Goal: Transaction & Acquisition: Purchase product/service

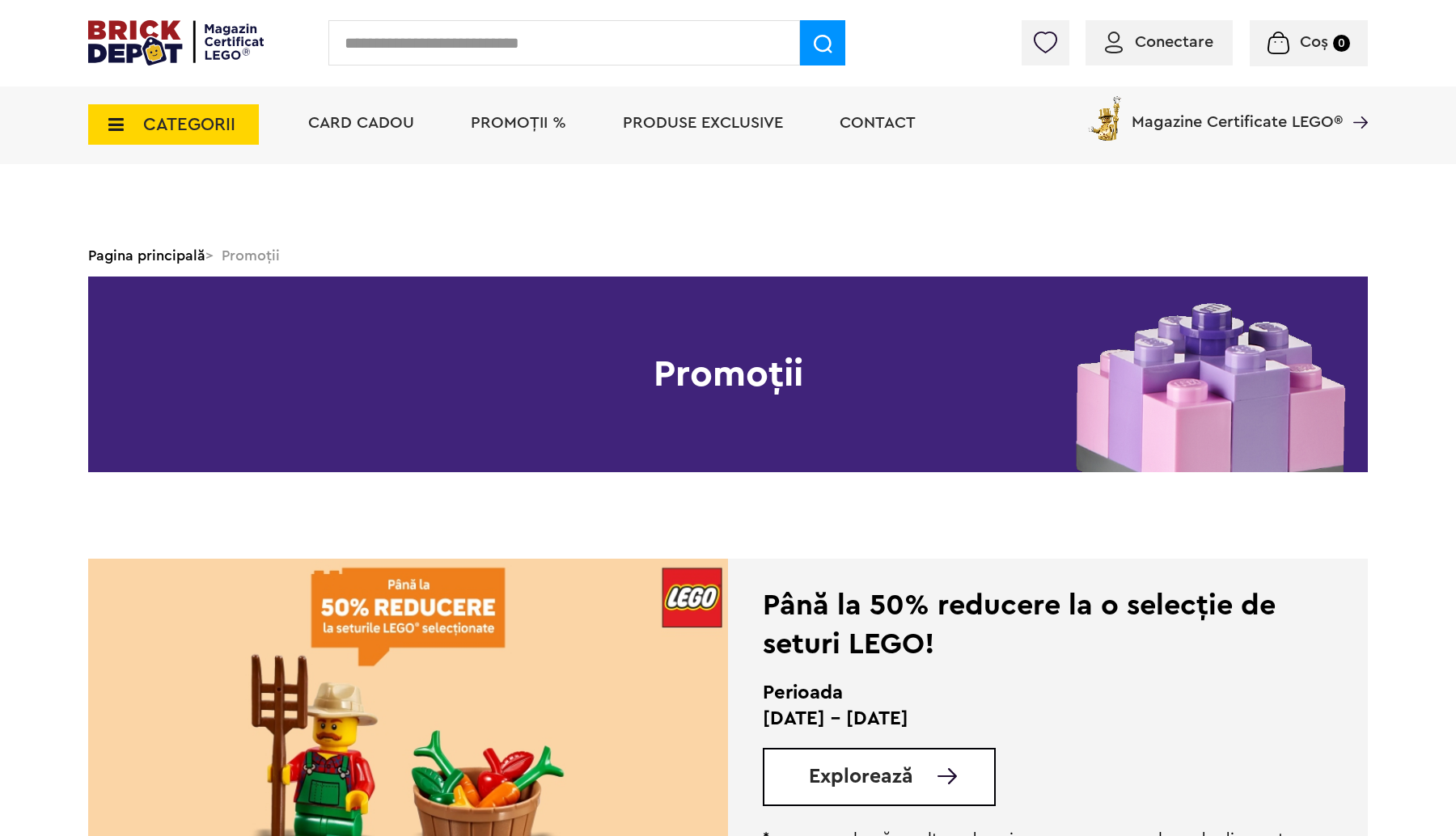
scroll to position [510, 0]
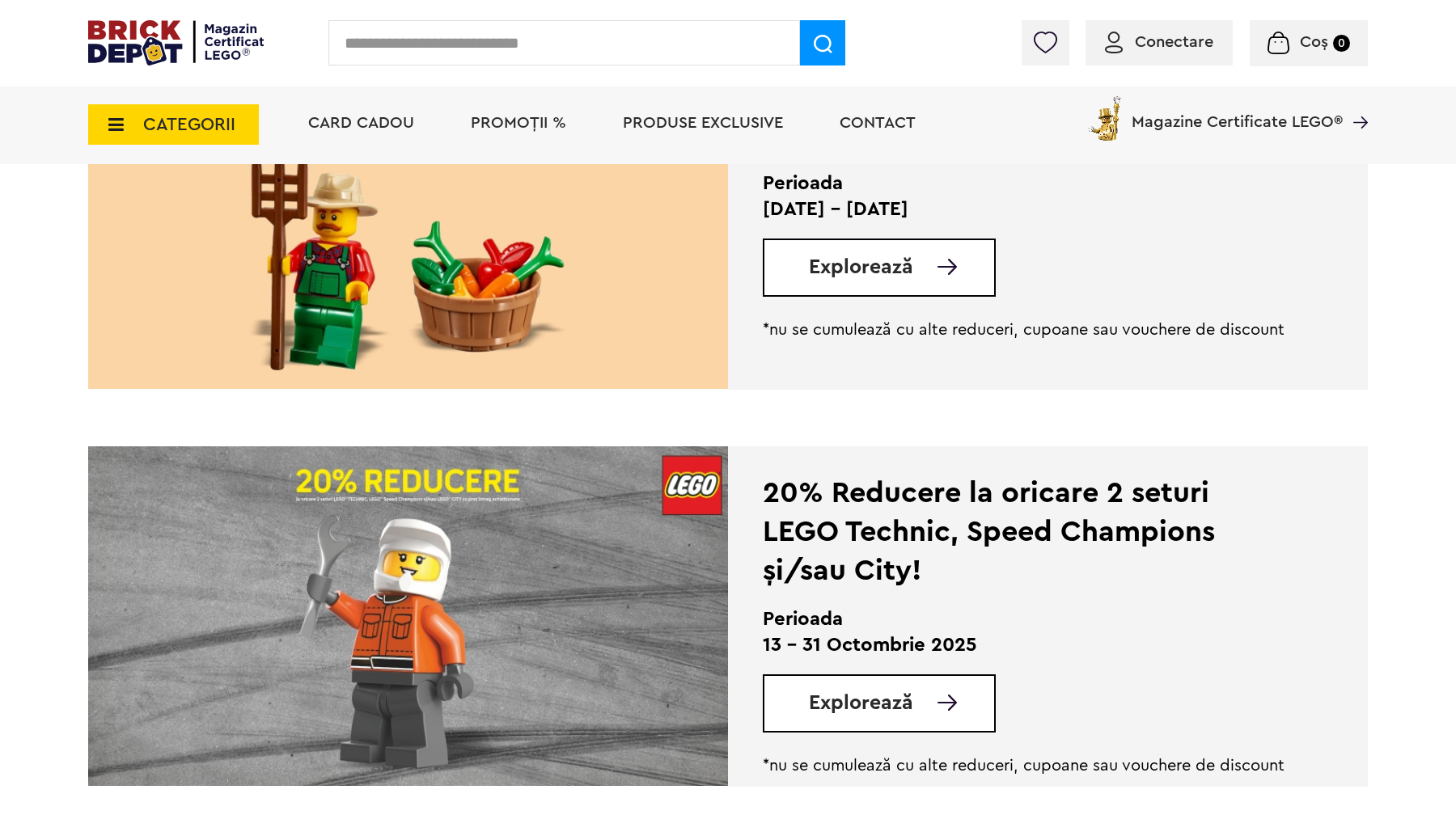
click at [1186, 41] on span "Conectare" at bounding box center [1173, 42] width 78 height 16
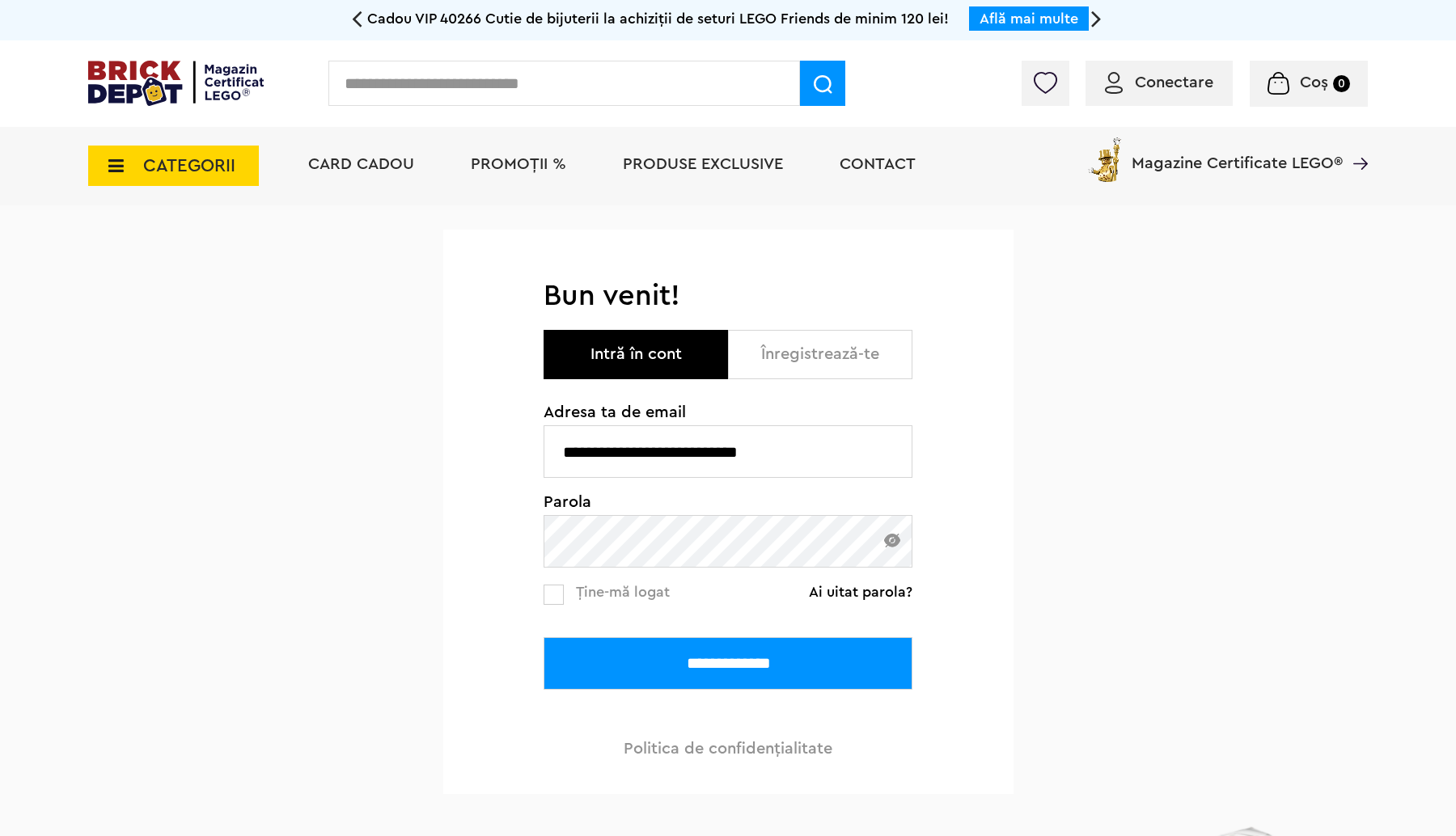
click at [705, 655] on input "**********" at bounding box center [727, 663] width 369 height 53
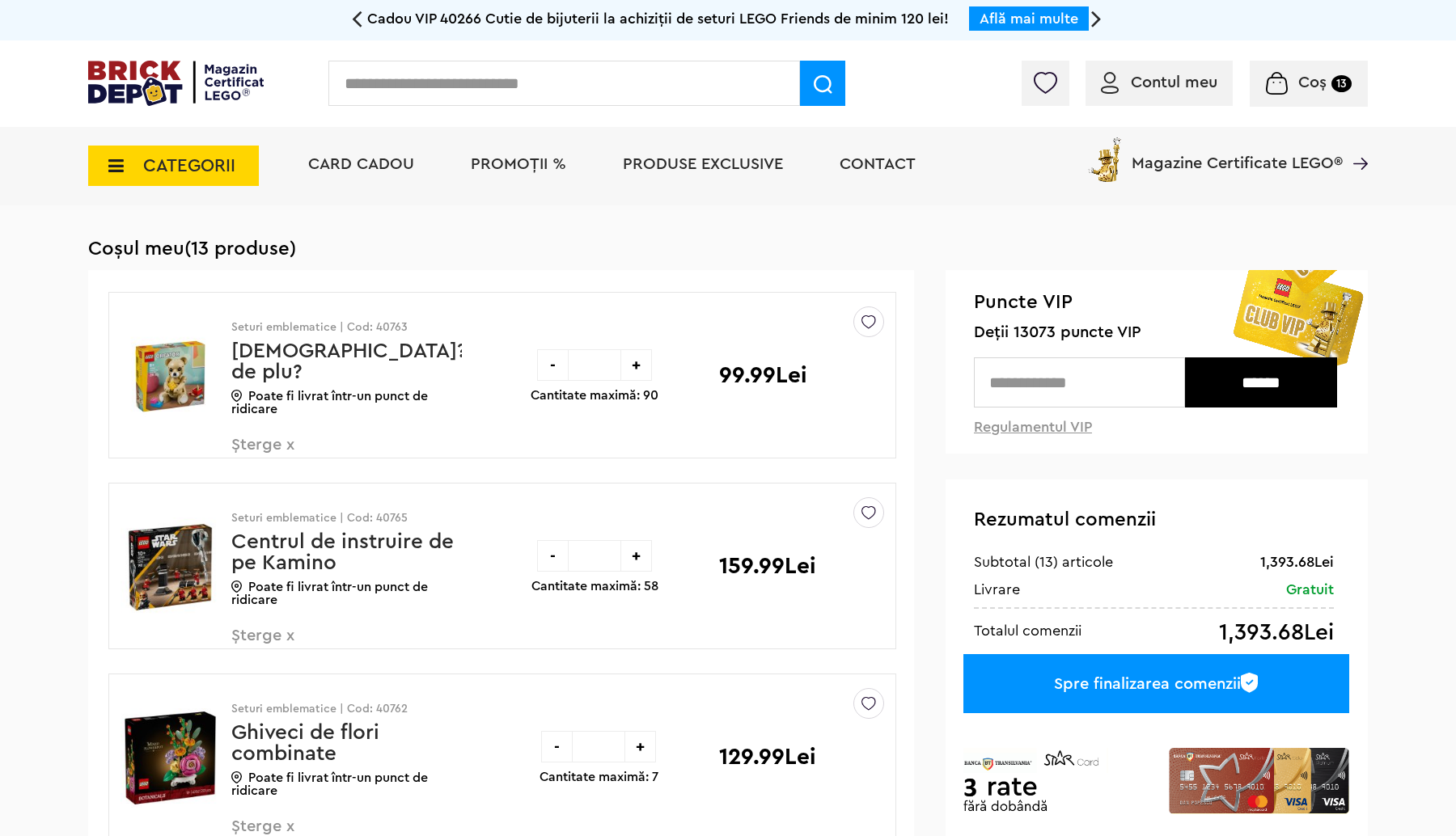
click at [520, 166] on span "PROMOȚII %" at bounding box center [518, 164] width 95 height 16
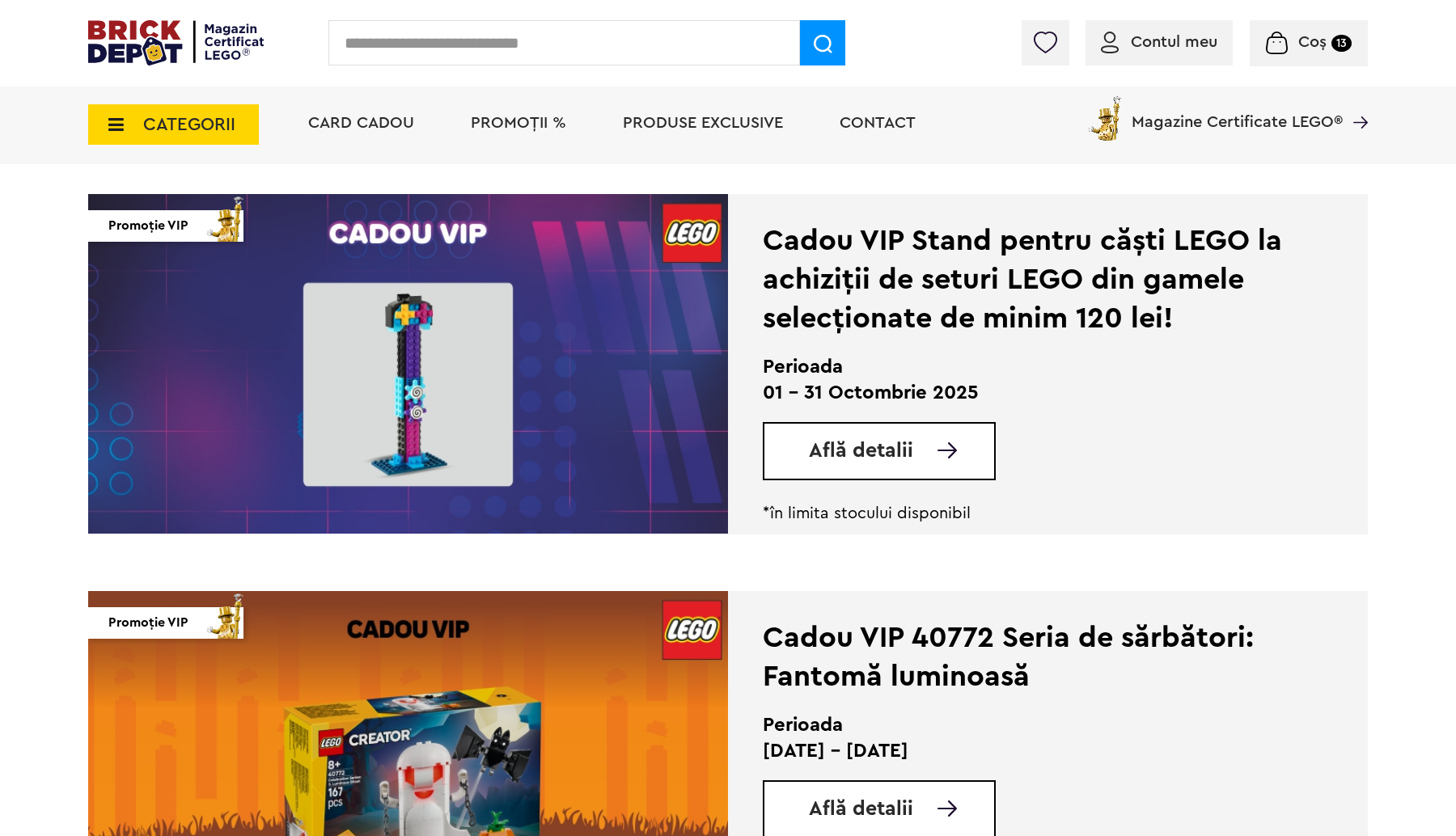
scroll to position [2207, 0]
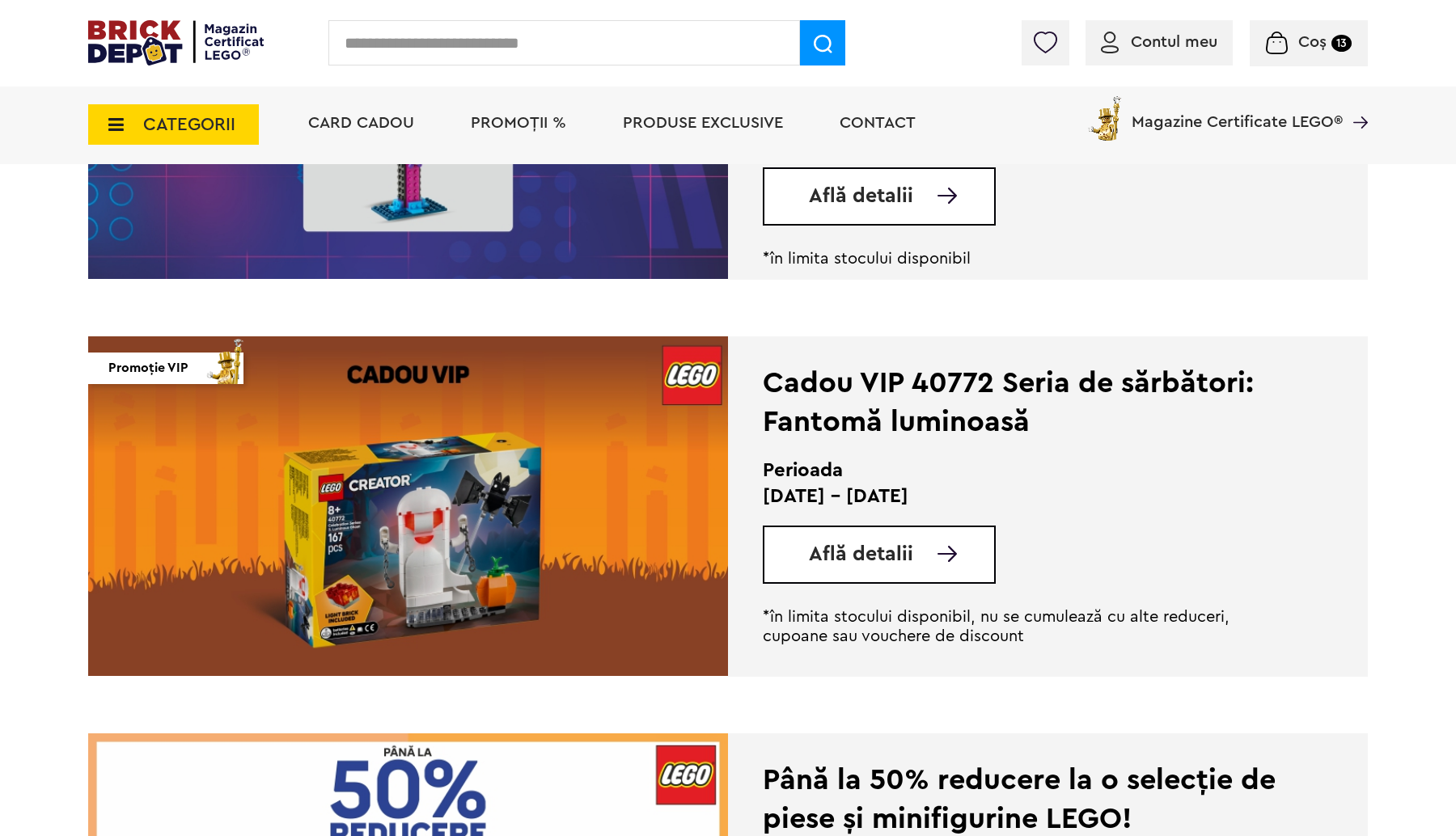
click at [122, 116] on icon at bounding box center [111, 125] width 25 height 18
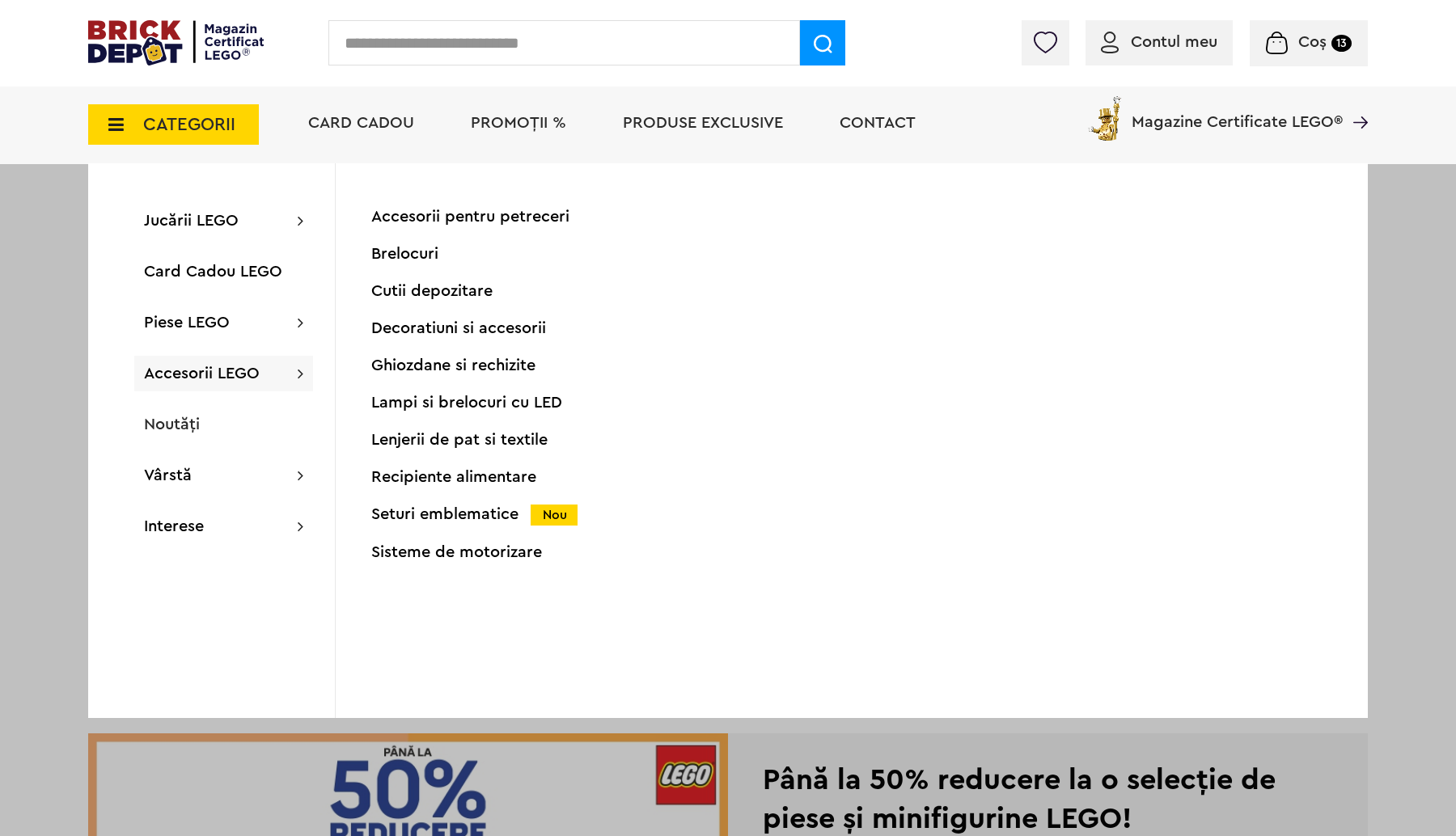
click at [456, 507] on div "Seturi emblematice Nou" at bounding box center [531, 514] width 320 height 17
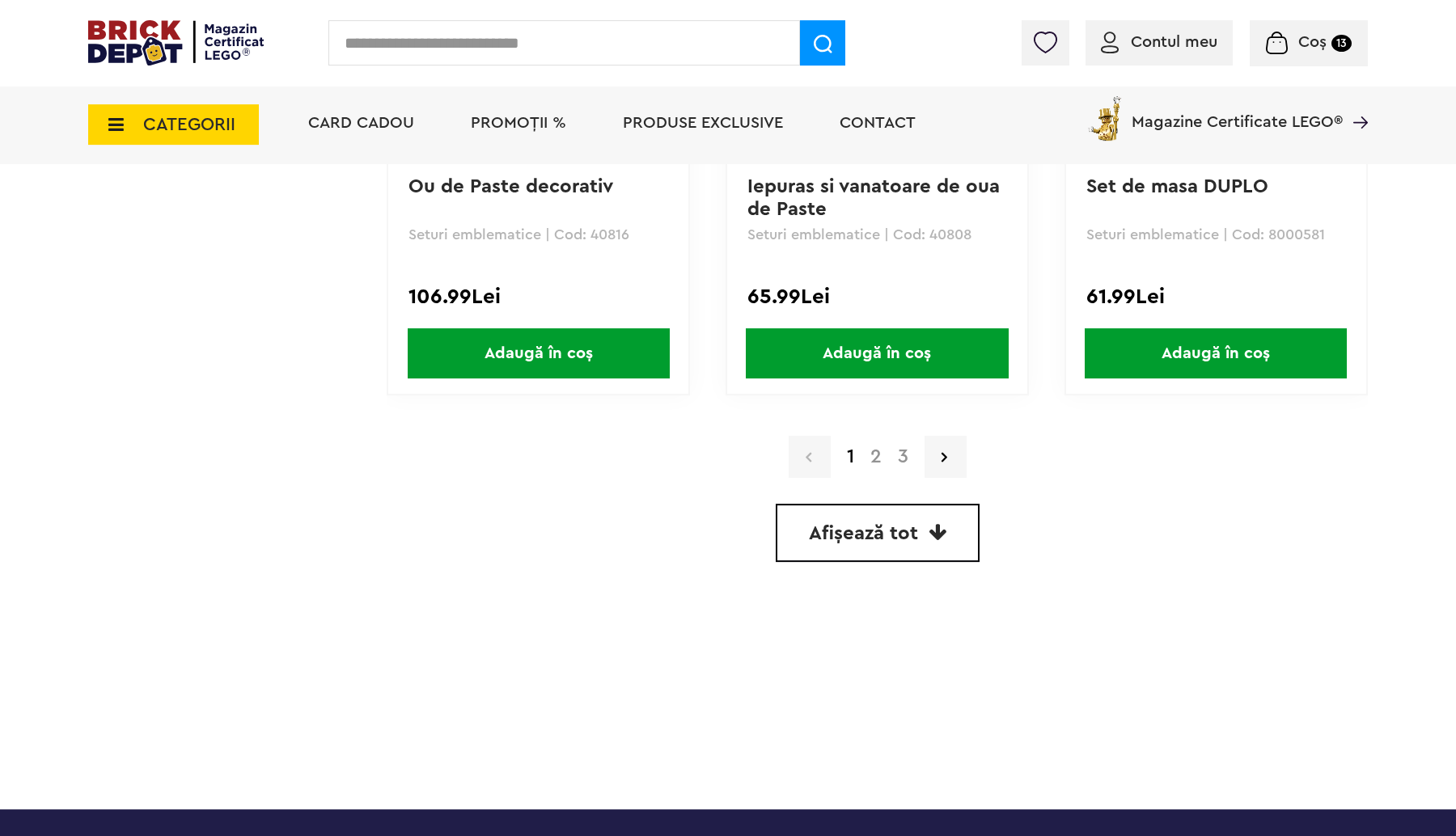
scroll to position [4668, 0]
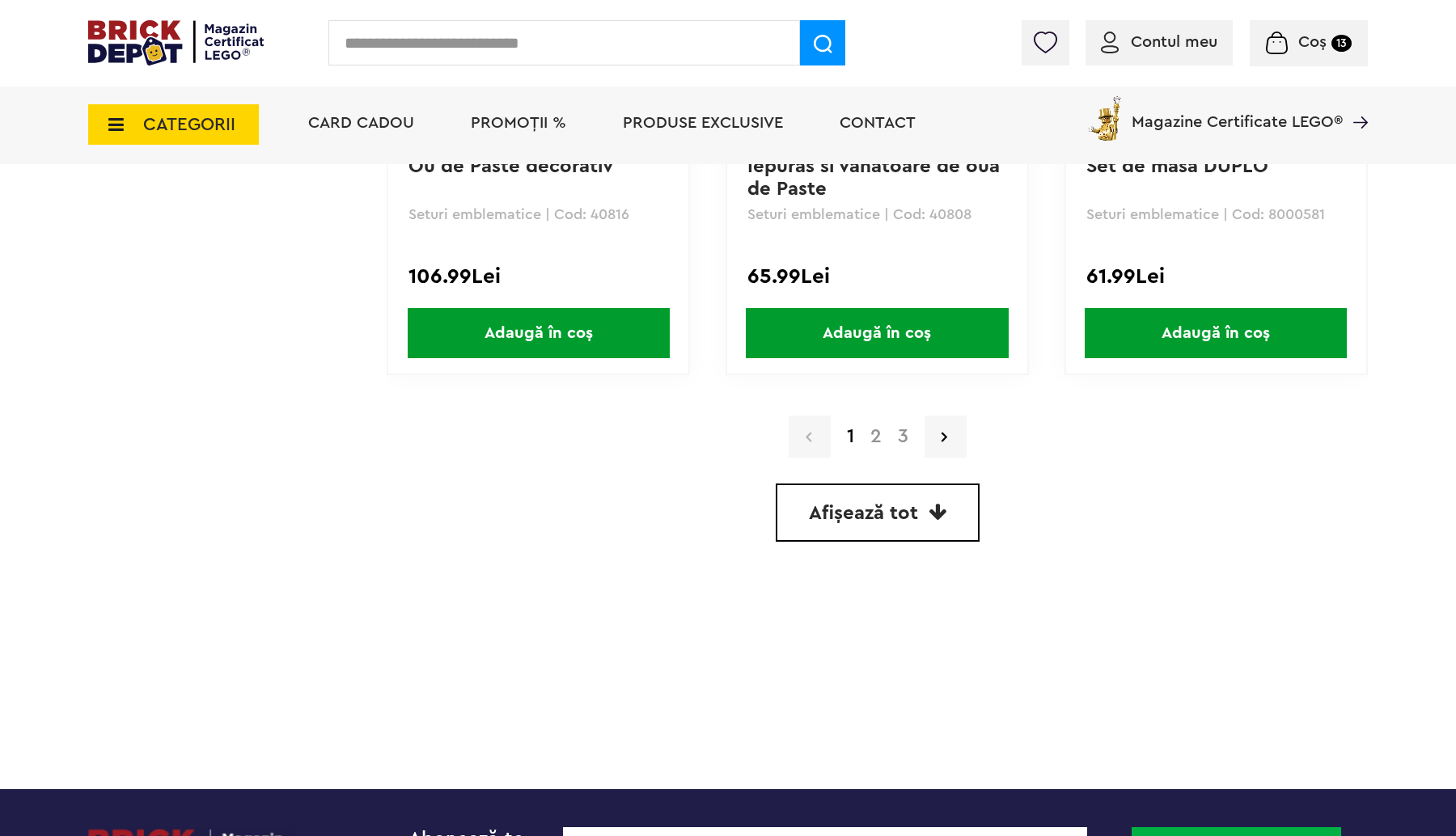
click at [878, 429] on link "2" at bounding box center [876, 436] width 28 height 20
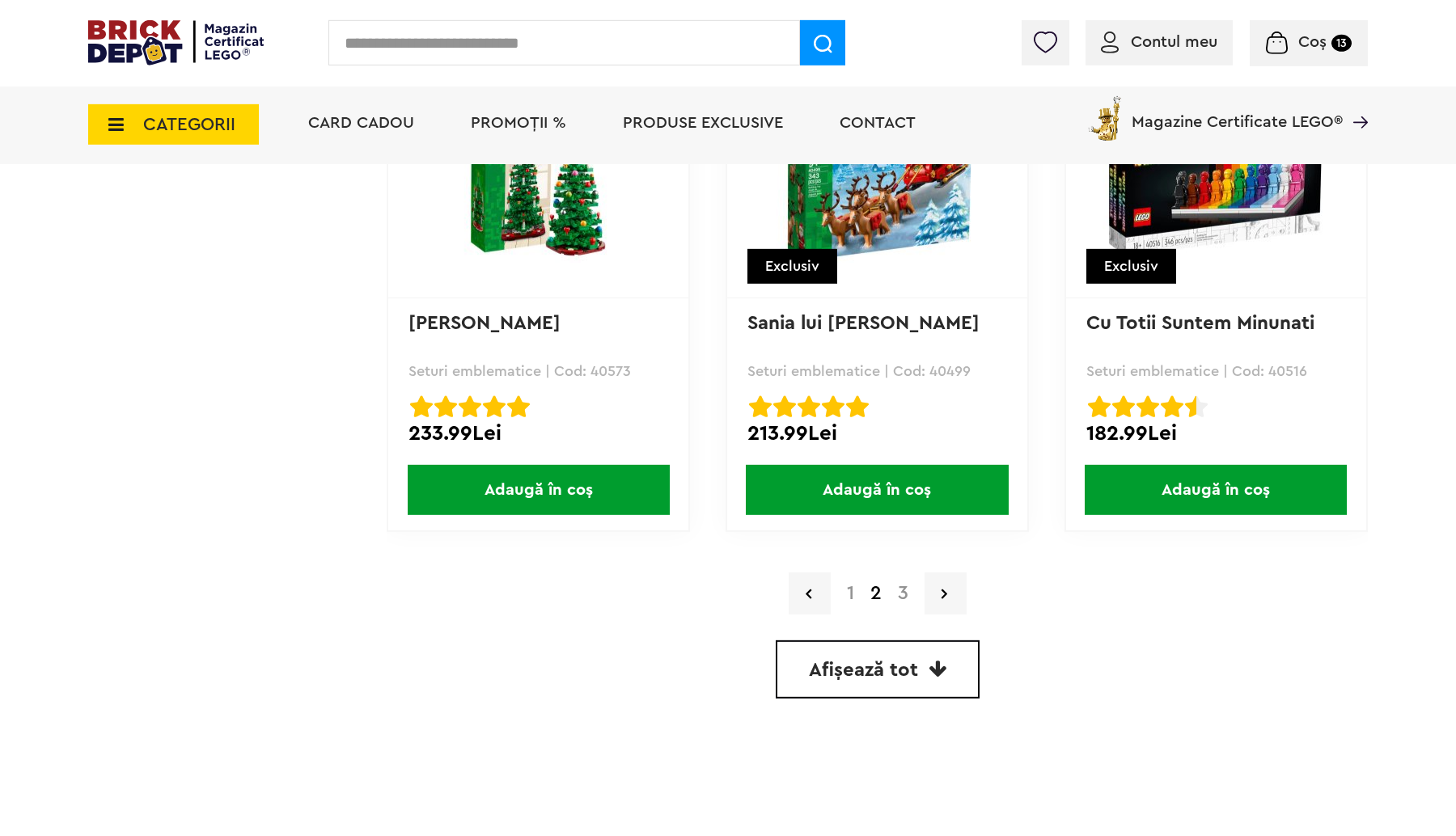
scroll to position [4584, 0]
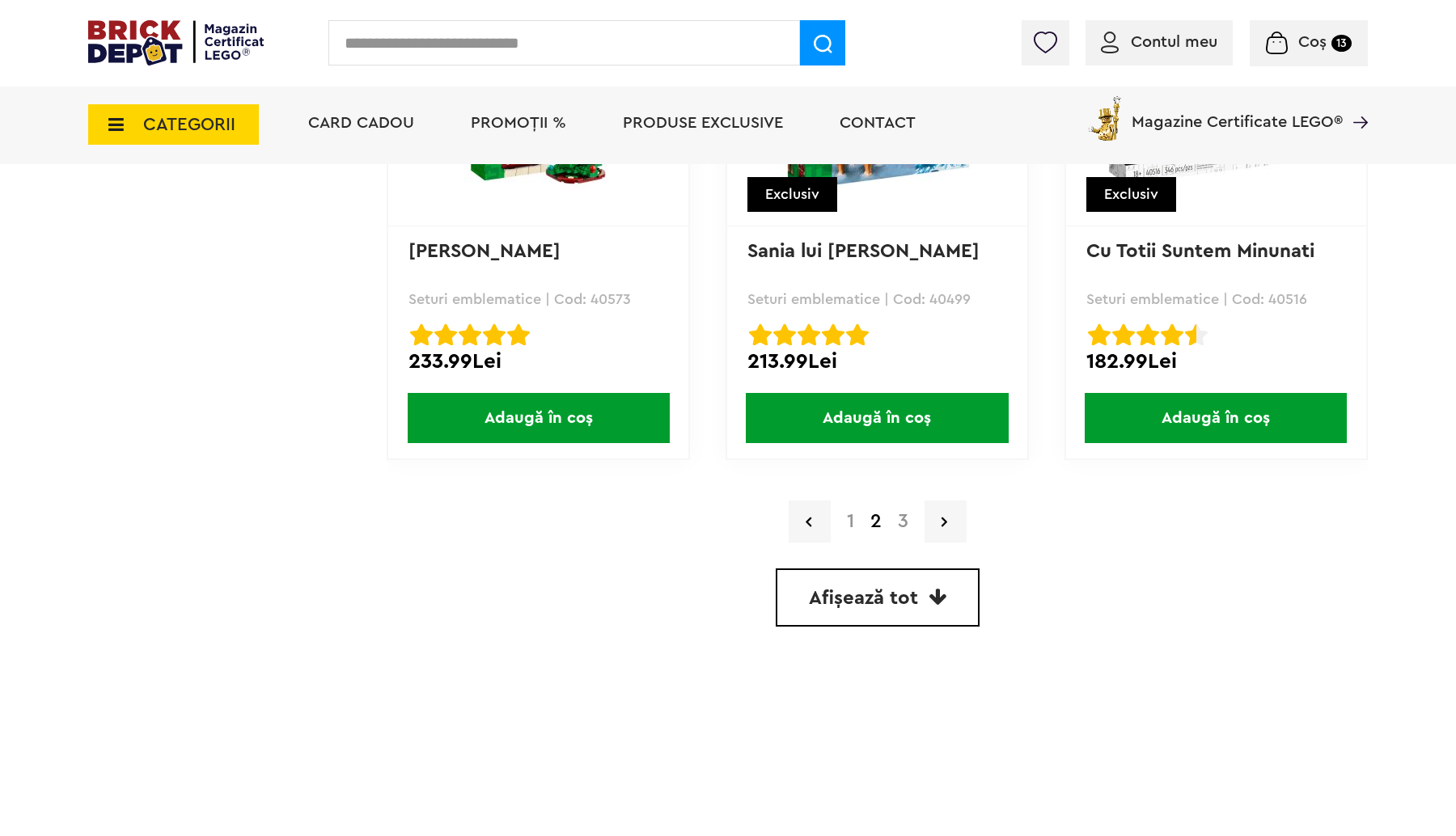
click at [906, 515] on link "3" at bounding box center [902, 522] width 27 height 20
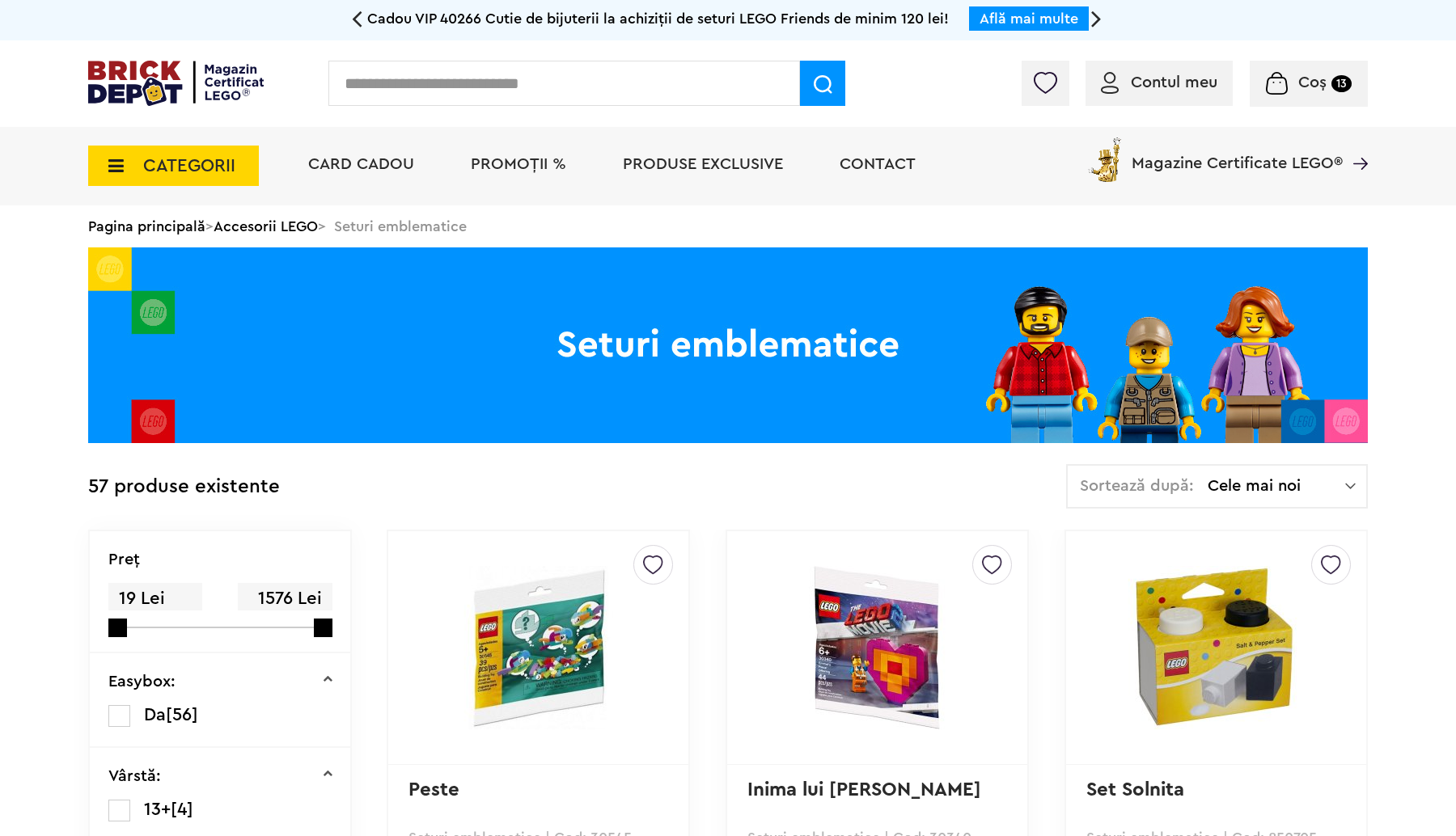
click at [1312, 68] on div "Coș 13 Coș Ursule? de plu? 99.99Lei Centrul de instruire de pe Kamino 159.99Lei…" at bounding box center [1308, 83] width 118 height 46
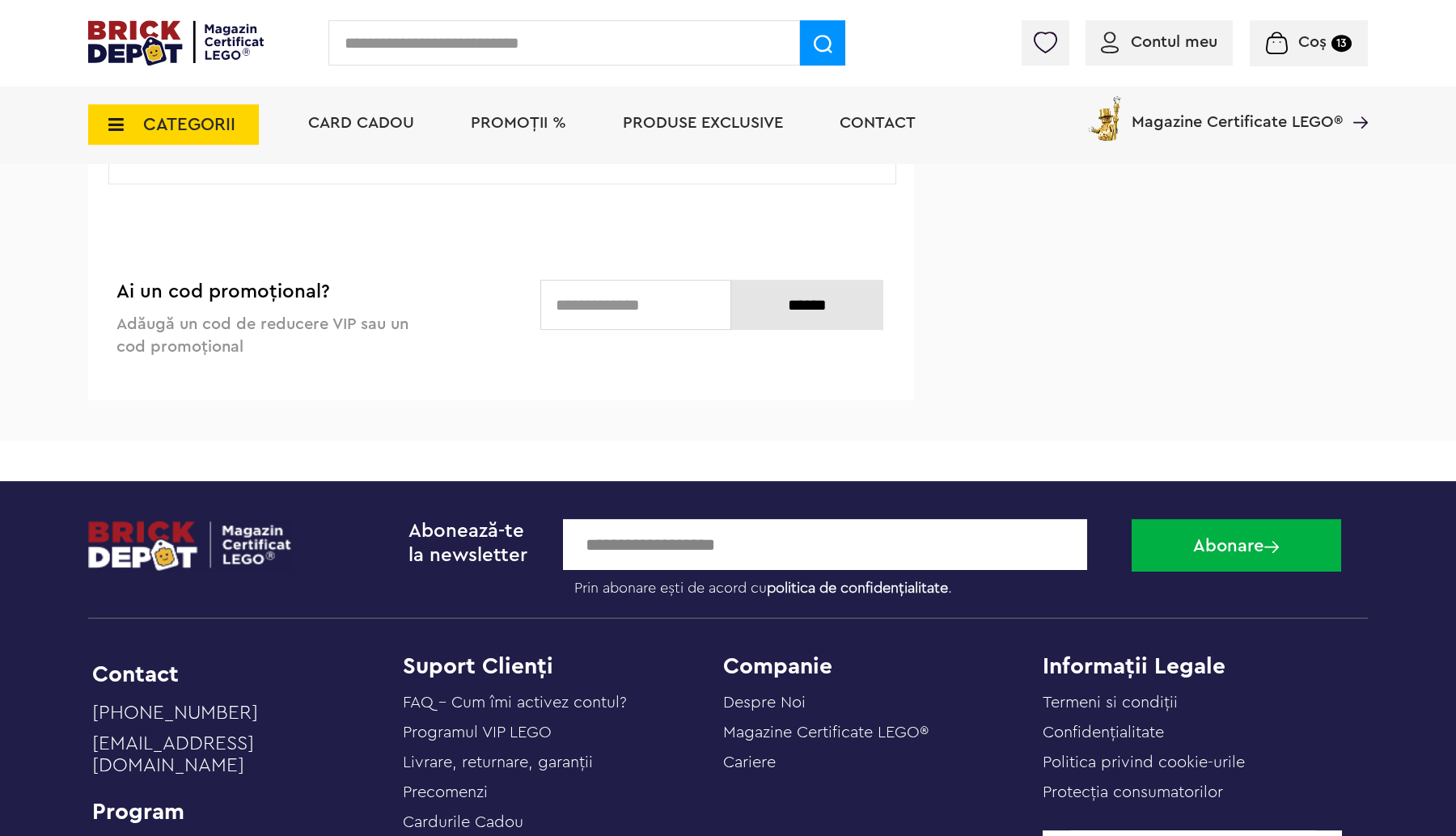
scroll to position [2631, 0]
